Goal: Complete application form

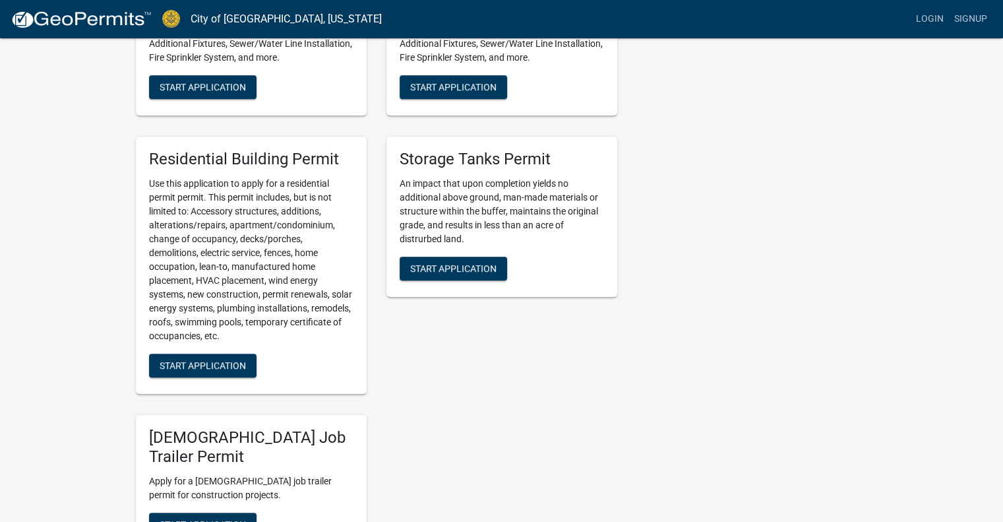
scroll to position [660, 0]
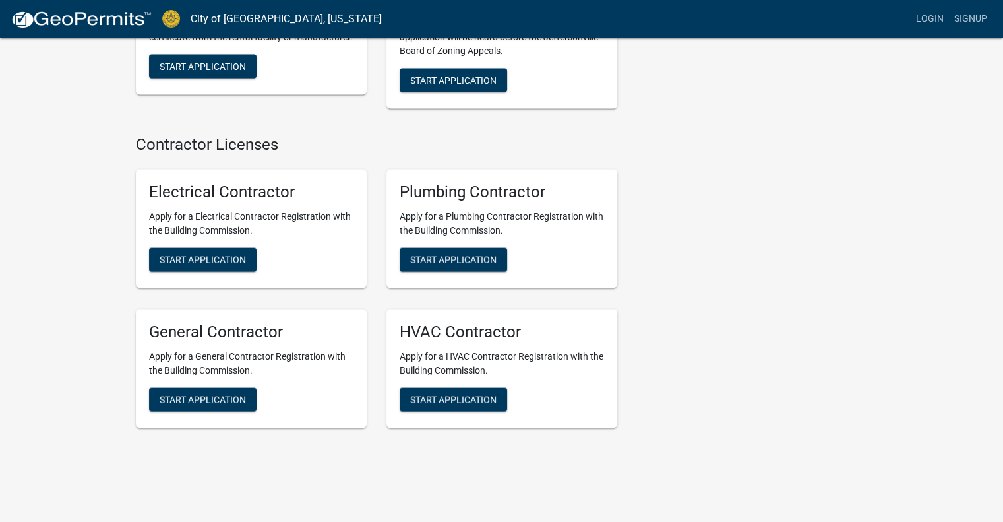
scroll to position [2689, 0]
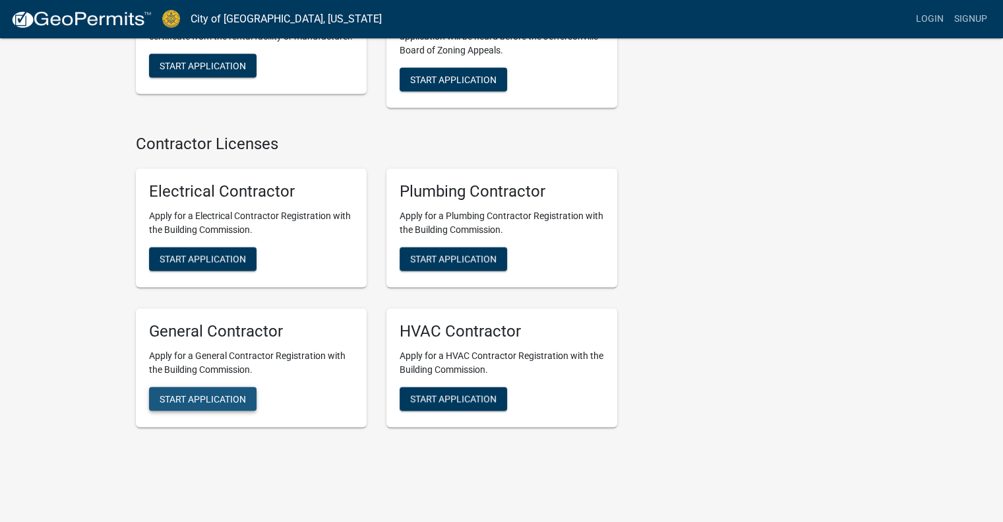
click at [207, 393] on span "Start Application" at bounding box center [203, 398] width 86 height 11
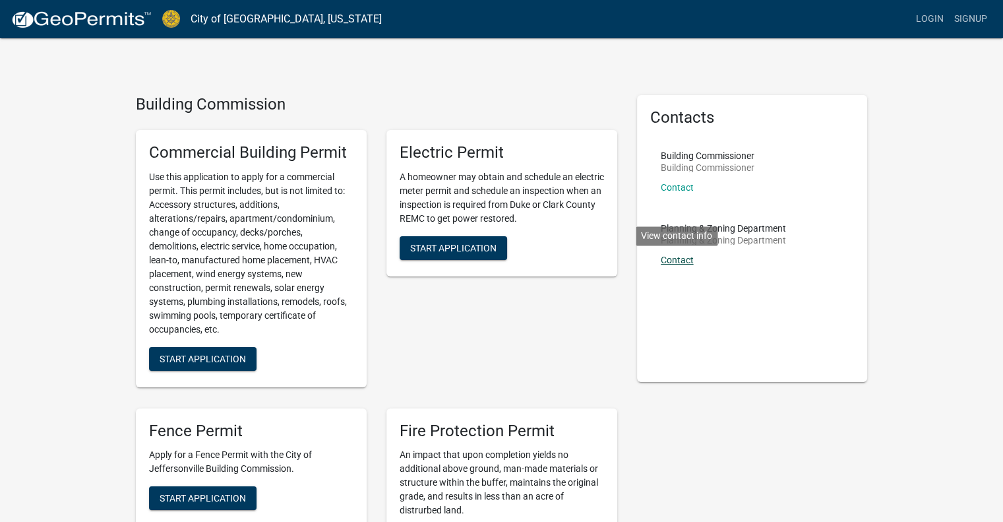
click at [688, 260] on link "Contact" at bounding box center [677, 260] width 33 height 11
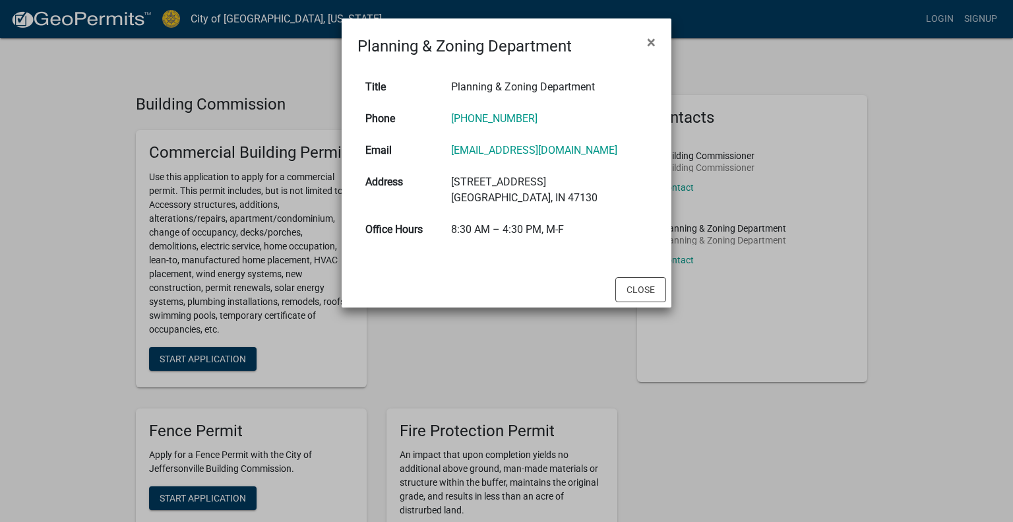
click at [908, 335] on ngb-modal-window "Planning & Zoning Department × Title Planning & Zoning Department Phone [PHONE_…" at bounding box center [506, 261] width 1013 height 522
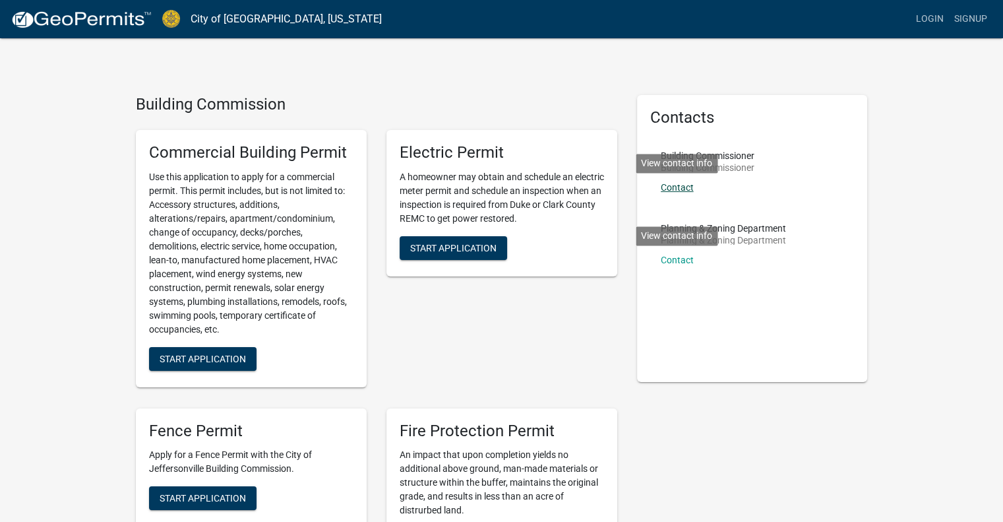
click at [688, 189] on link "Contact" at bounding box center [677, 187] width 33 height 11
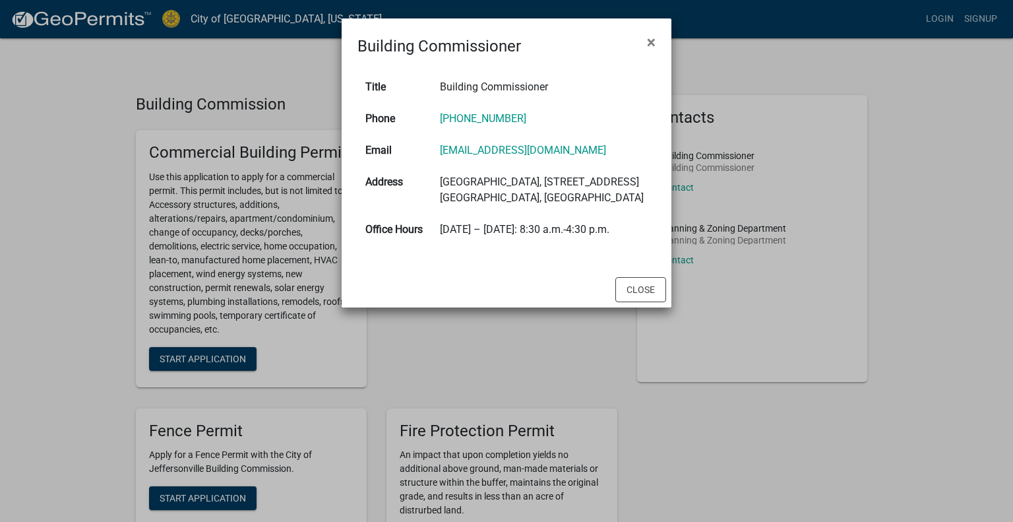
click at [801, 234] on ngb-modal-window "Building Commissioner × Title Building Commissioner Phone [PHONE_NUMBER] Email …" at bounding box center [506, 261] width 1013 height 522
